Goal: Task Accomplishment & Management: Manage account settings

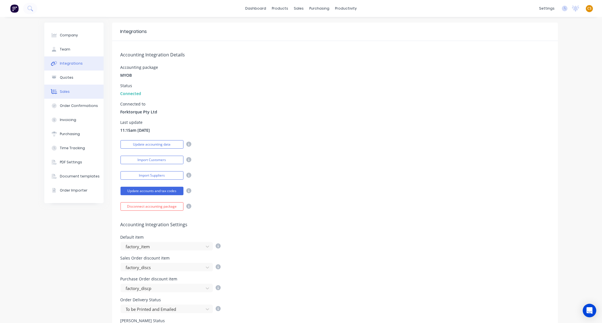
click at [70, 92] on button "Sales" at bounding box center [73, 92] width 59 height 14
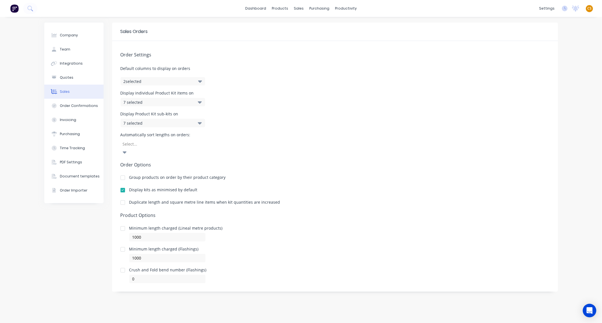
click at [161, 80] on button "2 selected" at bounding box center [163, 81] width 85 height 8
click at [252, 10] on link "dashboard" at bounding box center [256, 8] width 27 height 8
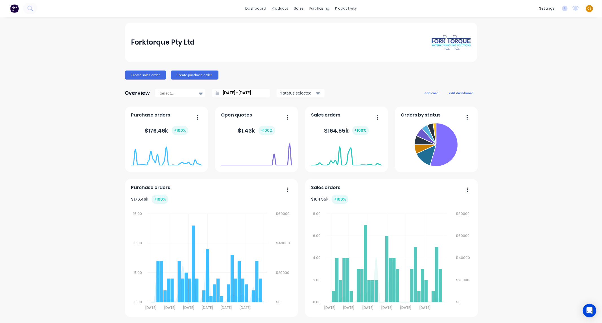
click at [588, 6] on span "CS" at bounding box center [590, 8] width 4 height 5
click at [551, 71] on button "Sign out" at bounding box center [554, 70] width 75 height 11
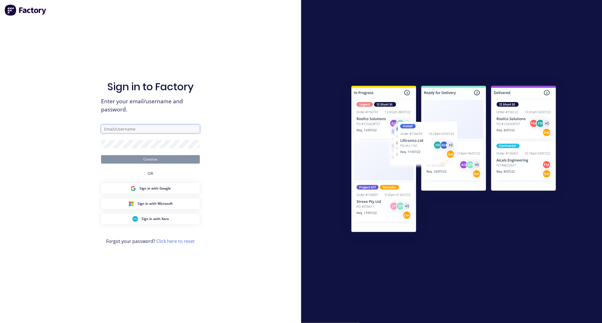
click at [133, 131] on input "text" at bounding box center [150, 129] width 99 height 8
click at [143, 128] on input "[PERSON_NAME]" at bounding box center [150, 129] width 99 height 8
type input "[PERSON_NAME][EMAIL_ADDRESS][DOMAIN_NAME]"
click at [149, 126] on input "[PERSON_NAME][EMAIL_ADDRESS][DOMAIN_NAME]" at bounding box center [150, 129] width 99 height 8
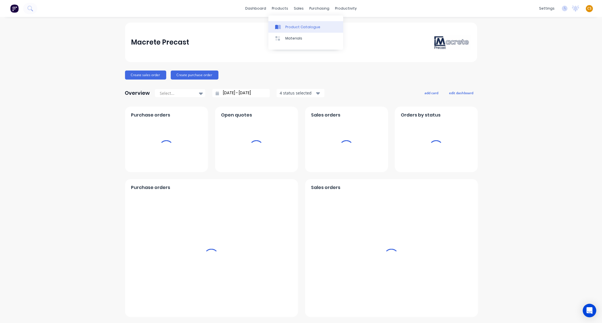
click at [297, 26] on div "Product Catalogue" at bounding box center [303, 27] width 35 height 5
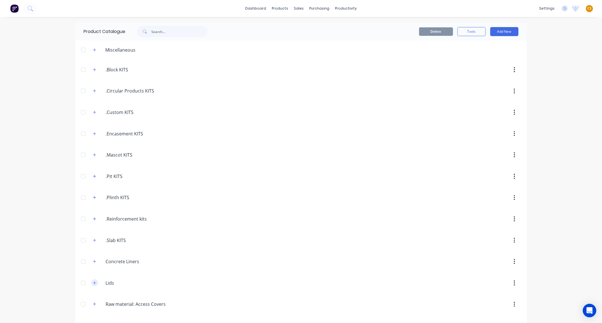
click at [94, 285] on button "button" at bounding box center [94, 283] width 7 height 7
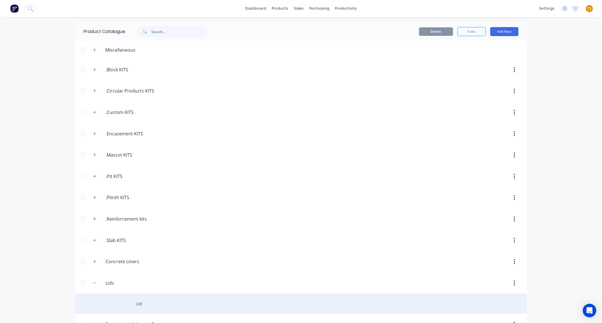
click at [137, 304] on div "Lid" at bounding box center [301, 304] width 452 height 20
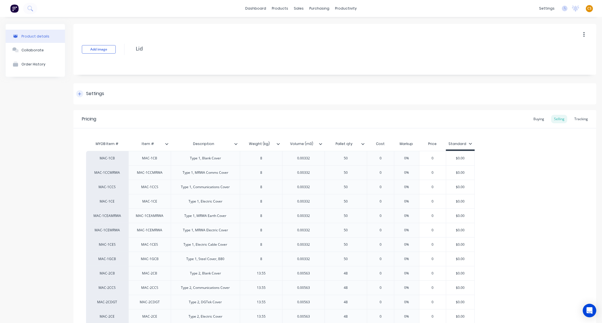
click at [78, 91] on div at bounding box center [79, 93] width 7 height 7
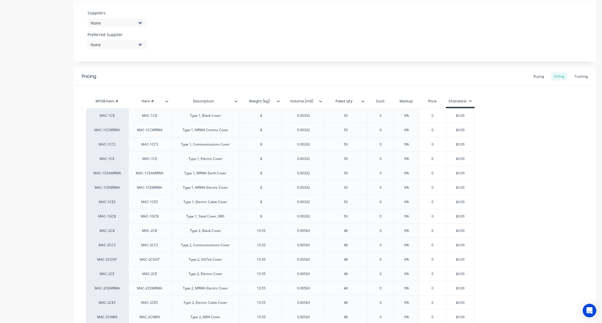
scroll to position [279, 0]
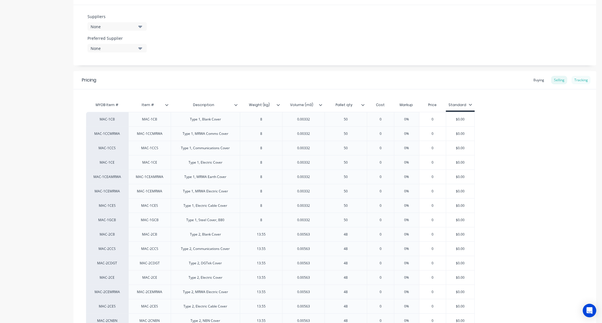
click at [578, 82] on div "Tracking" at bounding box center [581, 80] width 19 height 8
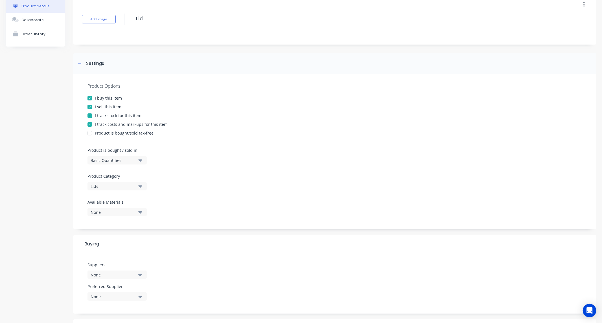
scroll to position [21, 0]
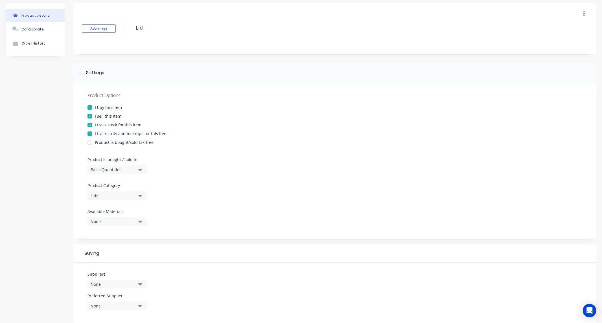
click at [89, 125] on div at bounding box center [89, 124] width 11 height 11
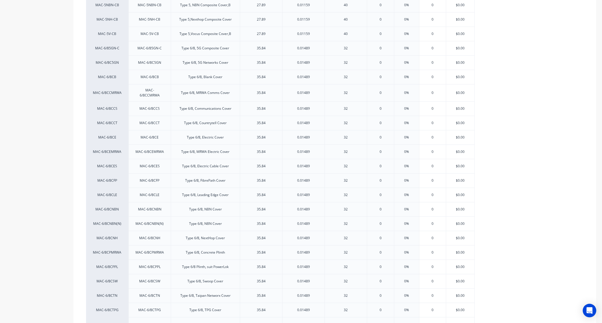
scroll to position [1538, 0]
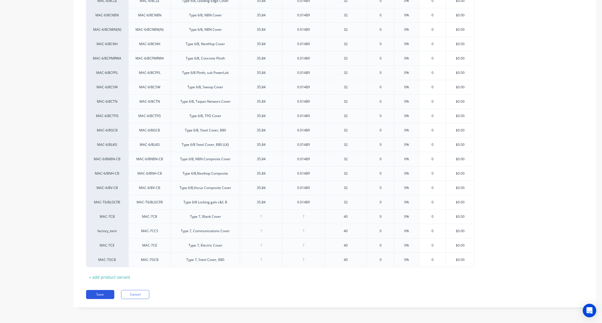
click at [96, 295] on button "Save" at bounding box center [100, 294] width 28 height 9
type textarea "x"
